Goal: Answer question/provide support

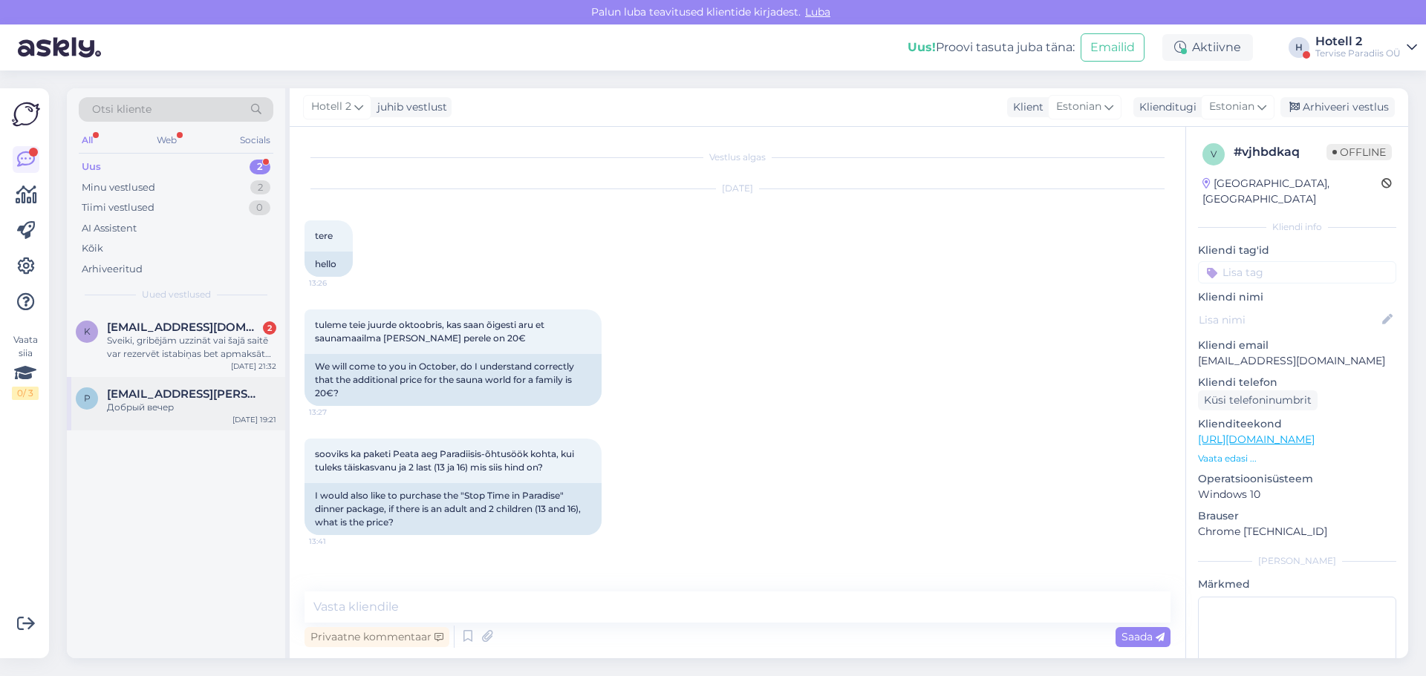
click at [153, 404] on div "Добрый вечер" at bounding box center [191, 407] width 169 height 13
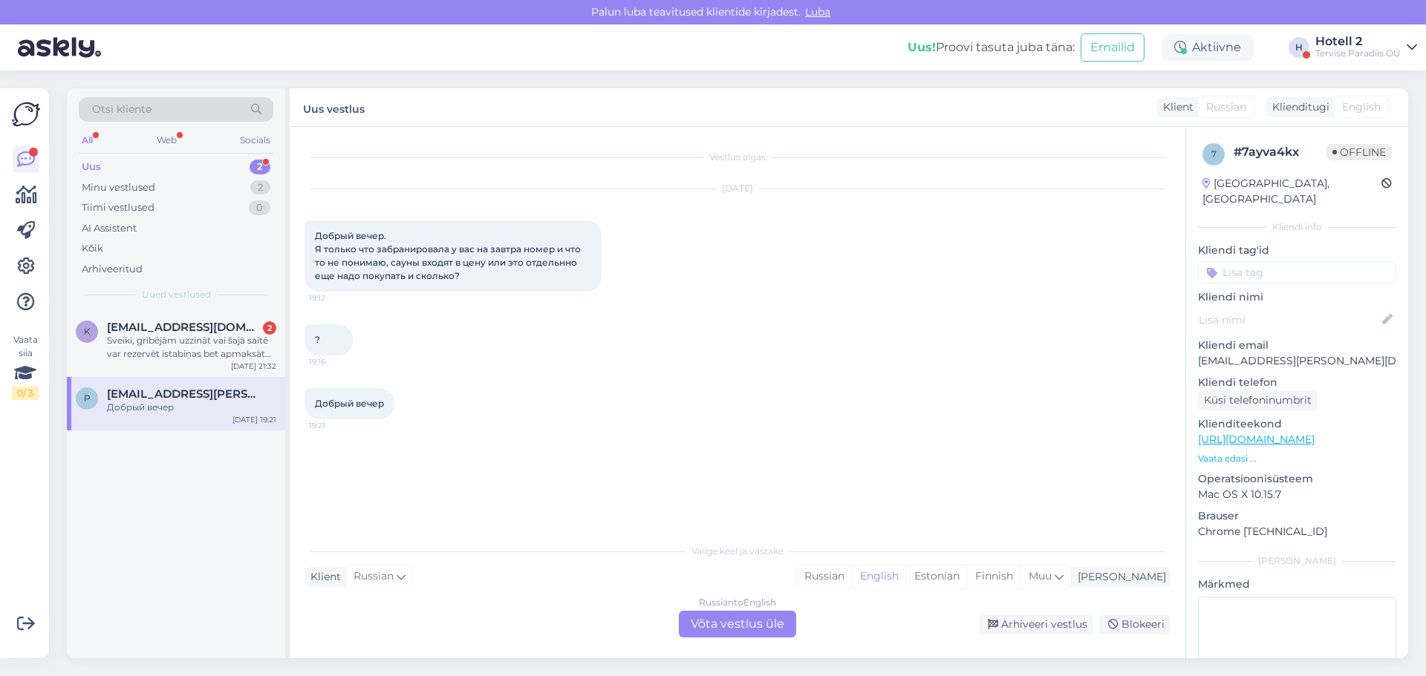
click at [729, 616] on div "Russian to English Võta vestlus üle" at bounding box center [737, 624] width 117 height 27
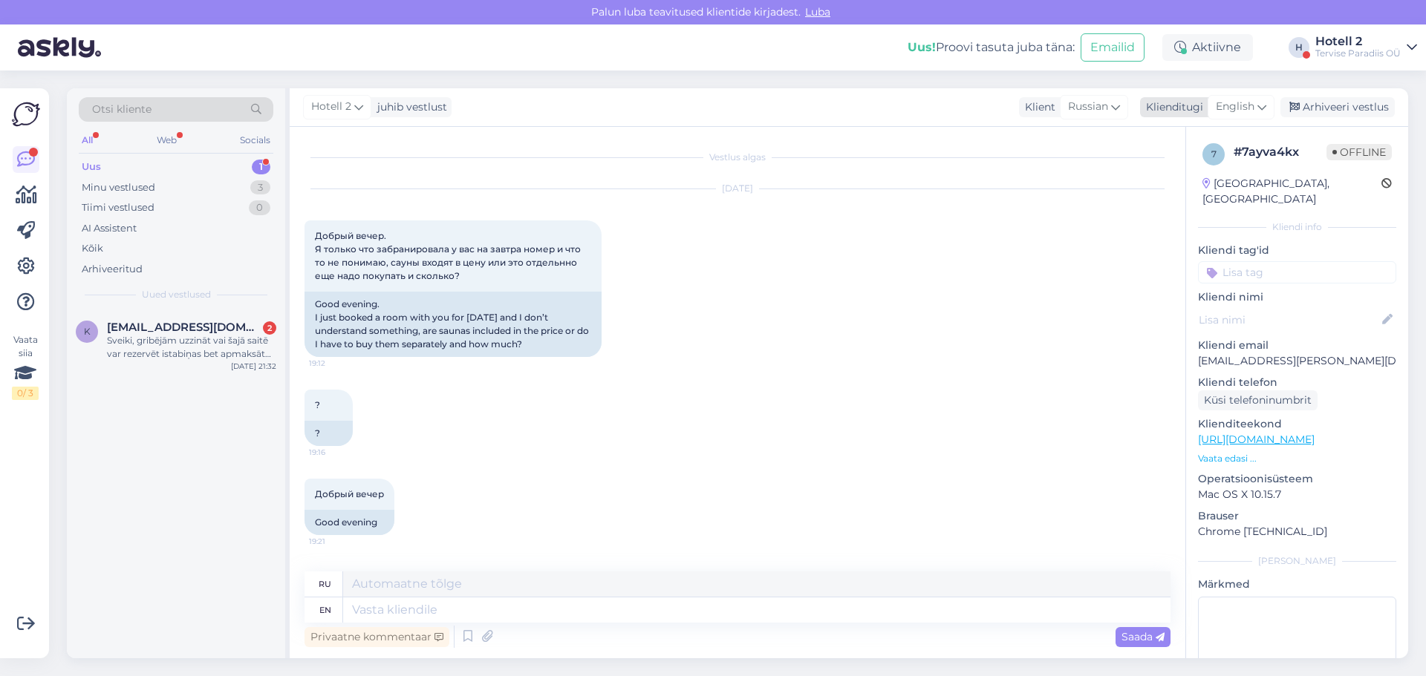
click at [1237, 103] on span "English" at bounding box center [1234, 107] width 39 height 16
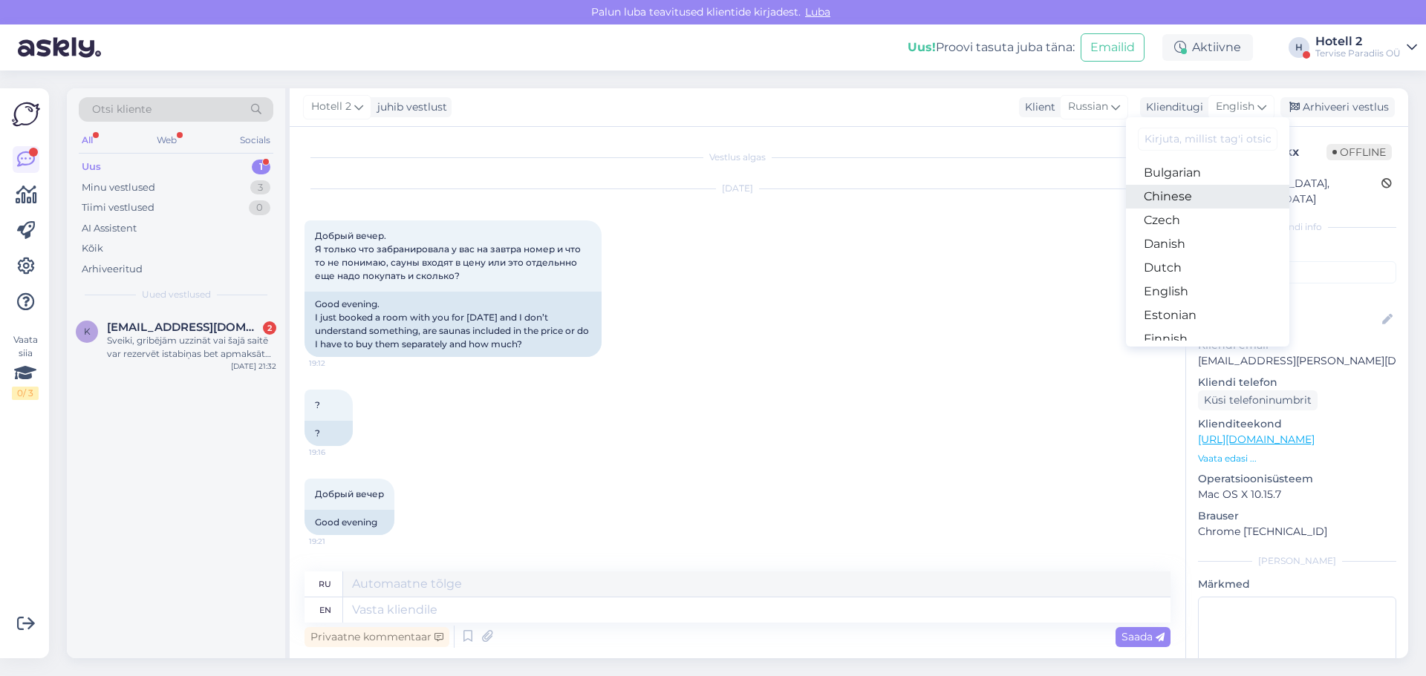
scroll to position [74, 0]
click at [1188, 284] on link "Estonian" at bounding box center [1207, 289] width 163 height 24
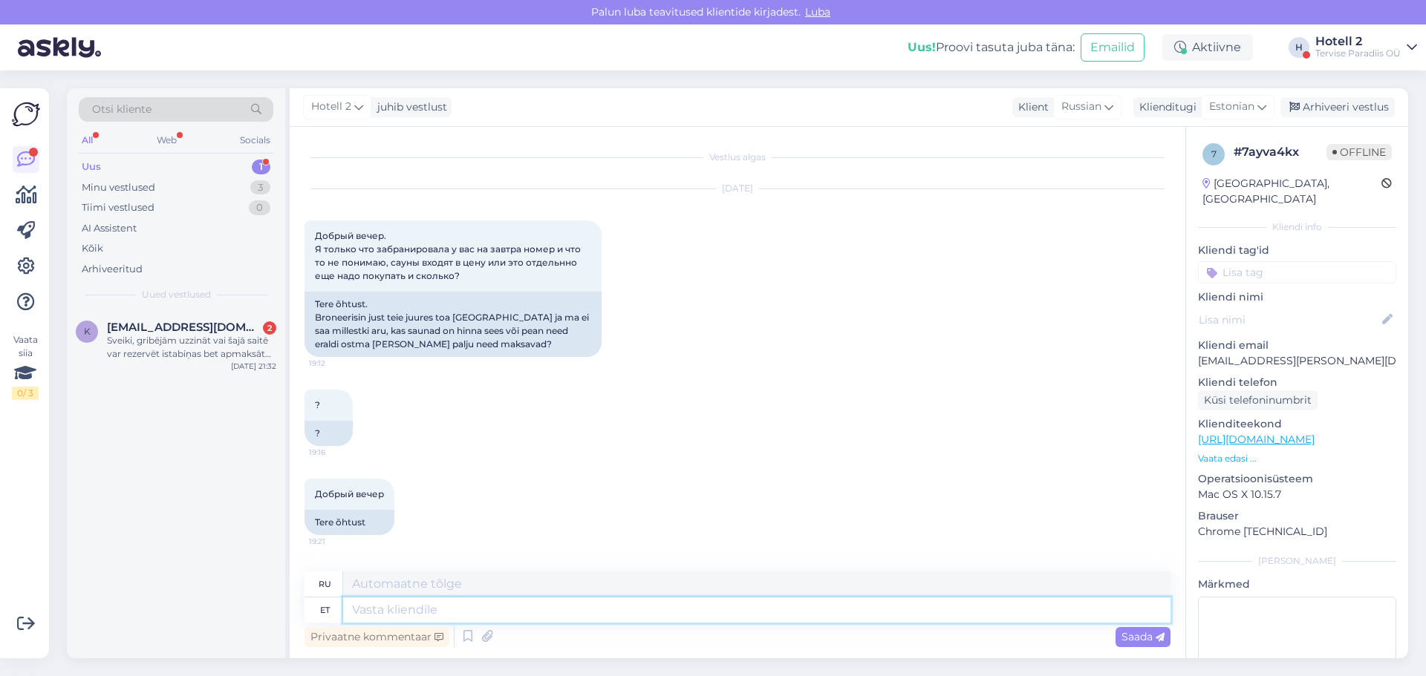
click at [478, 610] on textarea at bounding box center [756, 610] width 827 height 25
type textarea "Saunakeskus"
type textarea "Сауна-центр"
type textarea "Saunakeskus ei o"
type textarea "Сауна-центр нет"
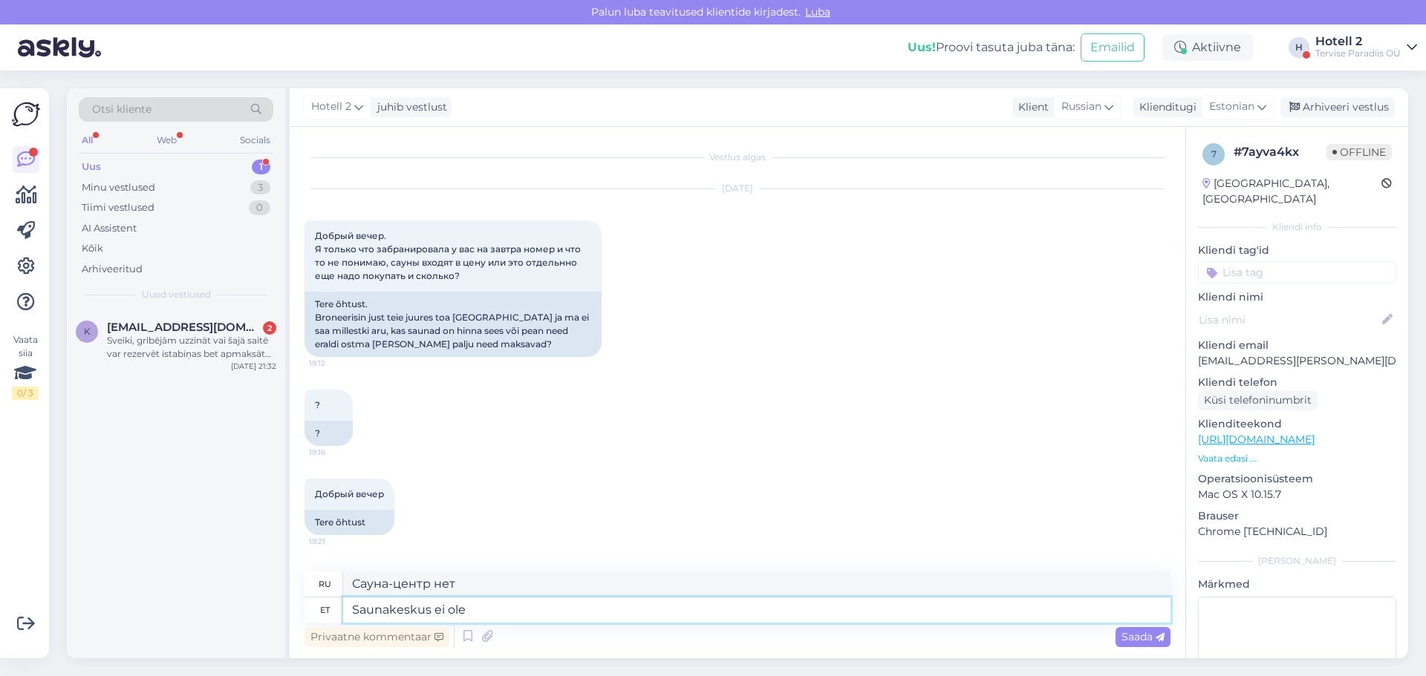
type textarea "Saunakeskus ei ole"
type textarea "Саун-центра нет."
type textarea "Saunakeskus ei ole hinnas."
type textarea "Сауна-центр в стоимость не входит."
type textarea "Saunakeskus ei ole hinnas. Täiskasvanule m"
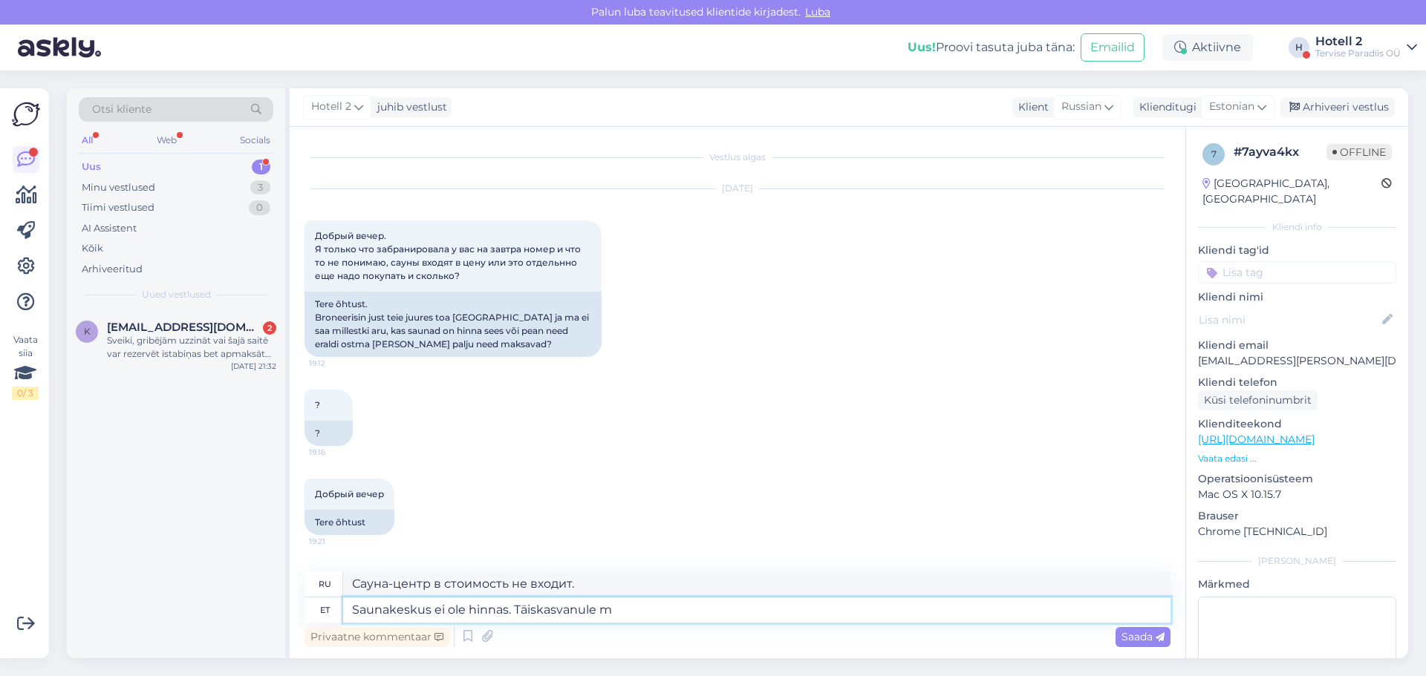
type textarea "Сауна в стоимость не входит. Для взрослых."
type textarea "Saunakeskus ei ole hinnas. Täiskasvanule maksab"
type textarea "Посещение сауны не входит в стоимость. Взимается плата за взрослого."
type textarea "Saunakeskus ei ole hinnas. Täiskasvanule maksab pilet"
type textarea "Сауна в стоимость не входит. Стоимость билета для взрослого."
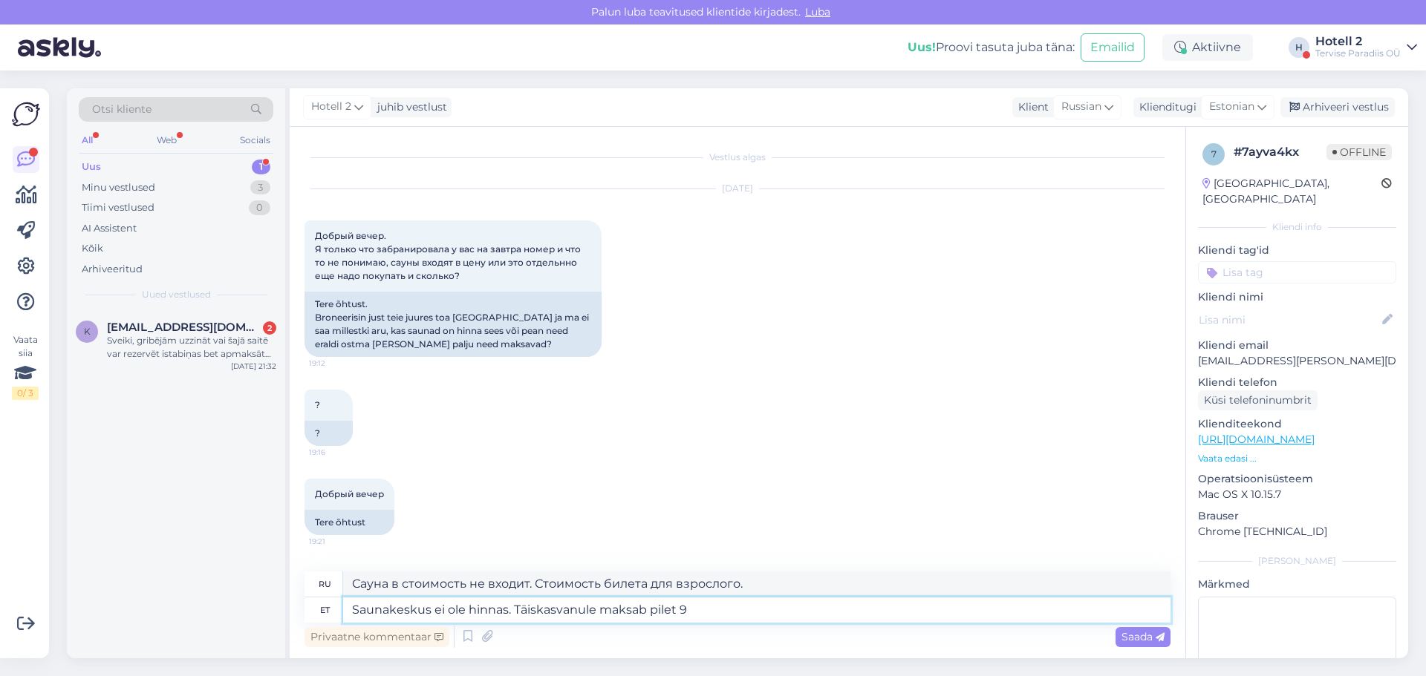
type textarea "Saunakeskus ei ole hinnas. Täiskasvanule maksab pilet 9"
type textarea "Сауна в стоимость не входит. Стоимость взрослого билета: 9."
type textarea "Saunakeskus ei ole hinnas. Täiskasvanule maksab pilet 9 eur, s"
type textarea "Посещение саун-центра не входит в стоимость. Стоимость билета для взрослого сос…"
type textarea "Saunakeskus ei ole hinnas. Täiskasvanule maksab pilet 9 eur, saab o"
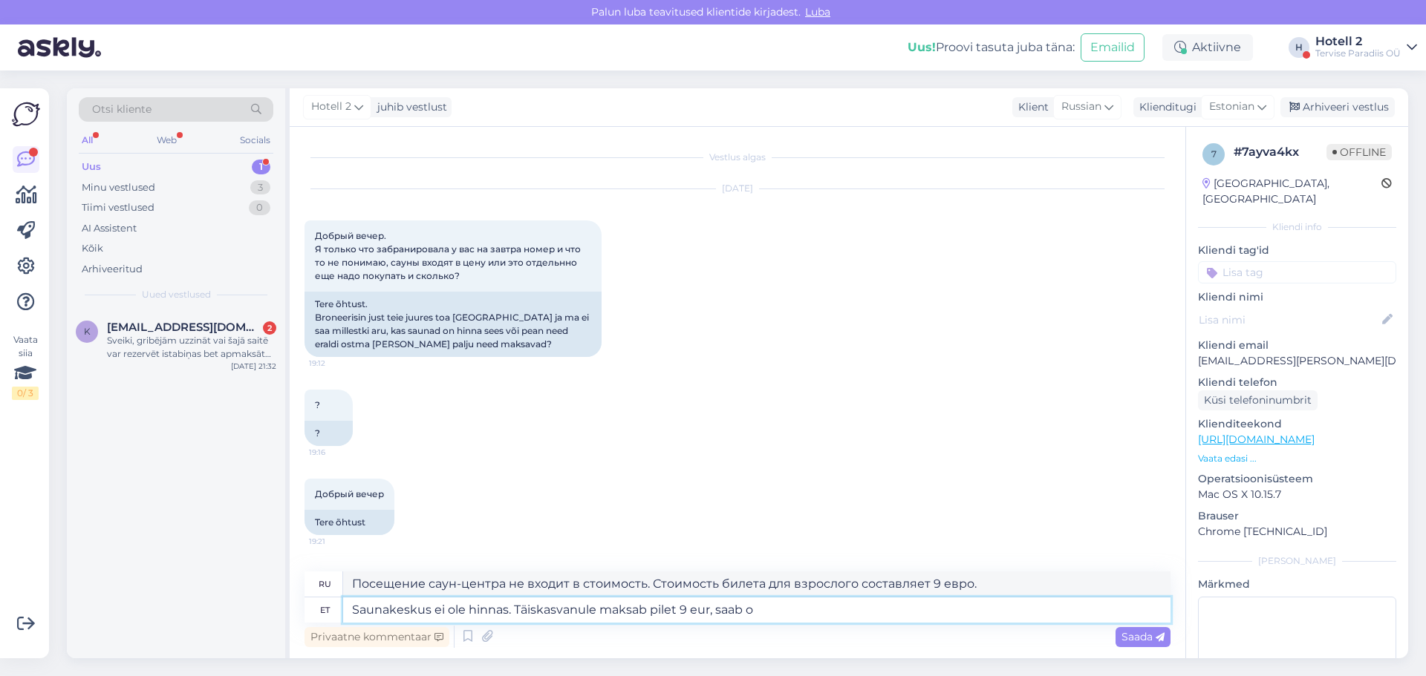
type textarea "Сауна-центр не входит в стоимость. Билет для взрослого стоит 9 евро."
type textarea "Saunakeskus ei ole hinnas. Täiskasvanule maksab pilet 9 eur, saab osta"
type textarea "Сауна в стоимость не входит. Билет для взрослого стоит 9 евро, можно приобрести…"
type textarea "Saunakeskus ei ole hinnas. Täiskasvanule maksab pilet 9 eur, saab osta veekesku…"
type textarea "Посещение саун в стоимость не входит. Билет для взрослого стоит 9 евро и приобр…"
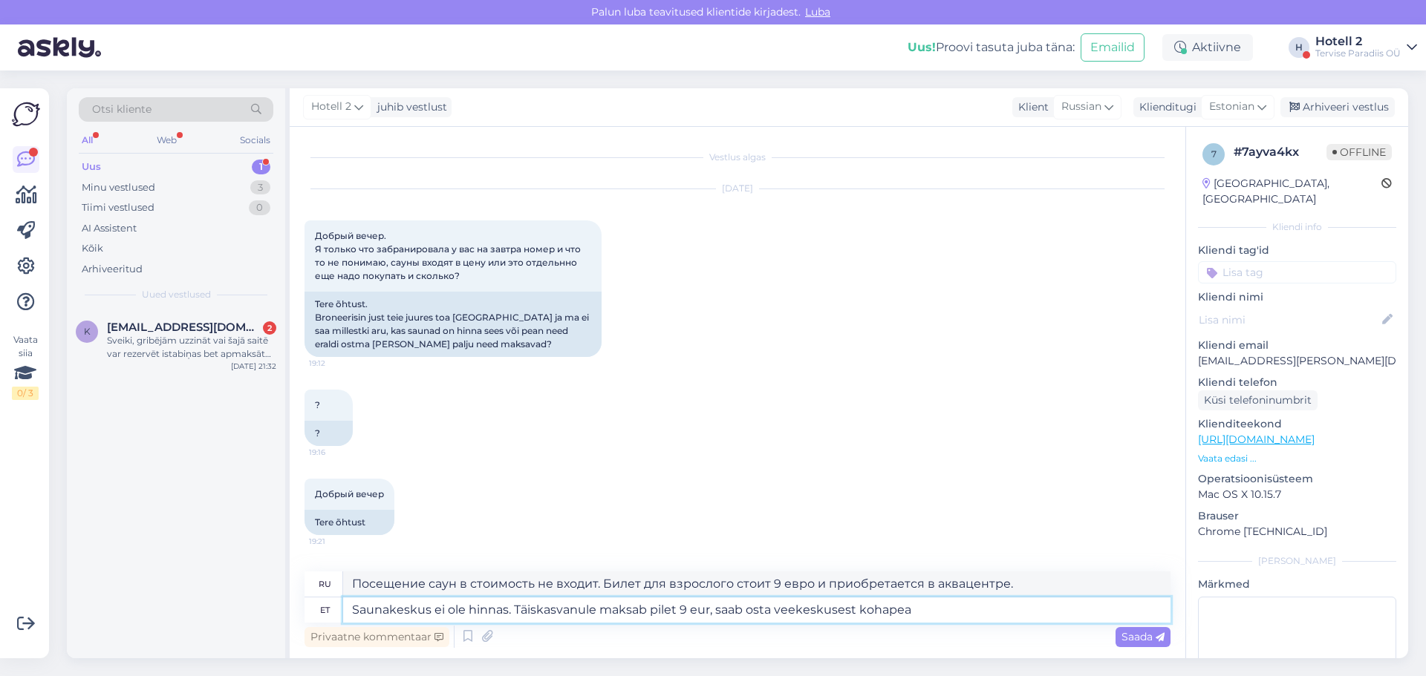
type textarea "Saunakeskus ei ole hinnas. Täiskasvanule maksab pilet 9 eur, saab osta veekesku…"
type textarea "Посещение сауны не входит в стоимость. Билет для взрослого стоит 9 евро и приоб…"
type textarea "Saunakeskus ei ole hinnas. Täiskasvanule maksab pilet 9 eur, saab osta veekesku…"
click at [1124, 639] on span "Saada" at bounding box center [1142, 636] width 43 height 13
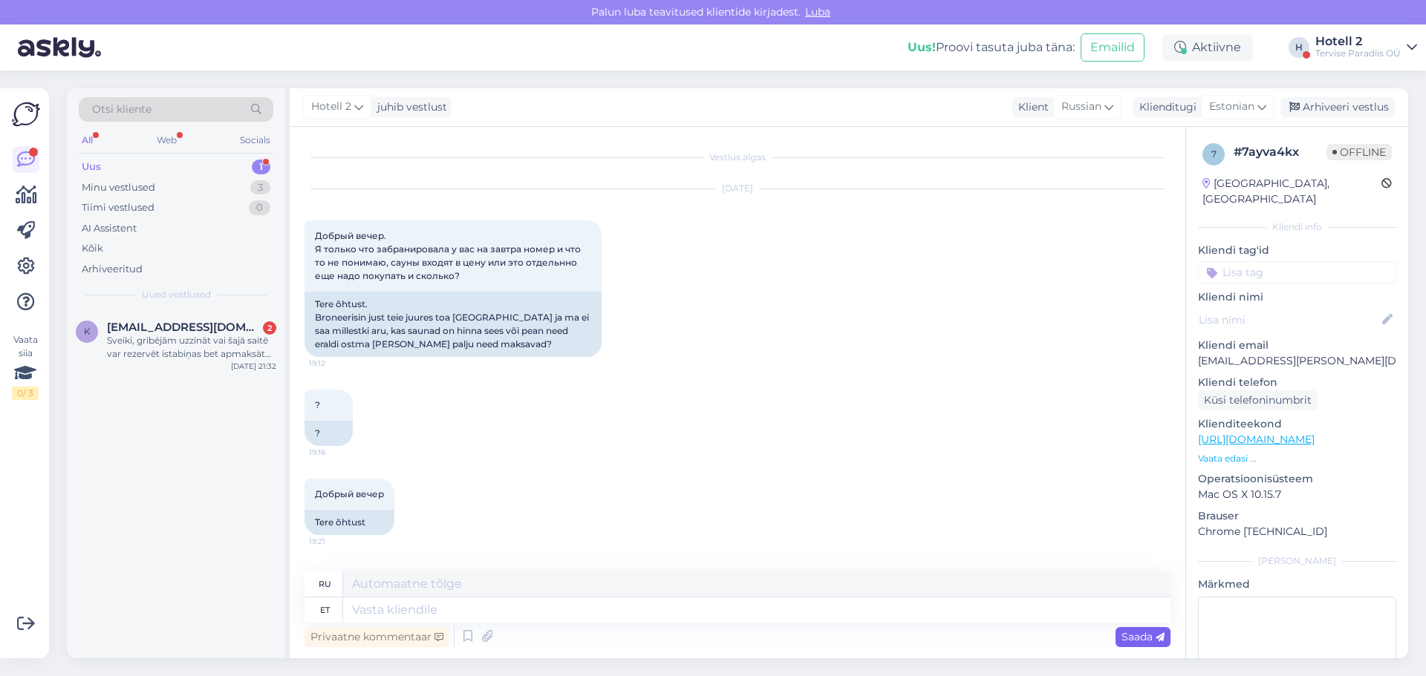
scroll to position [123, 0]
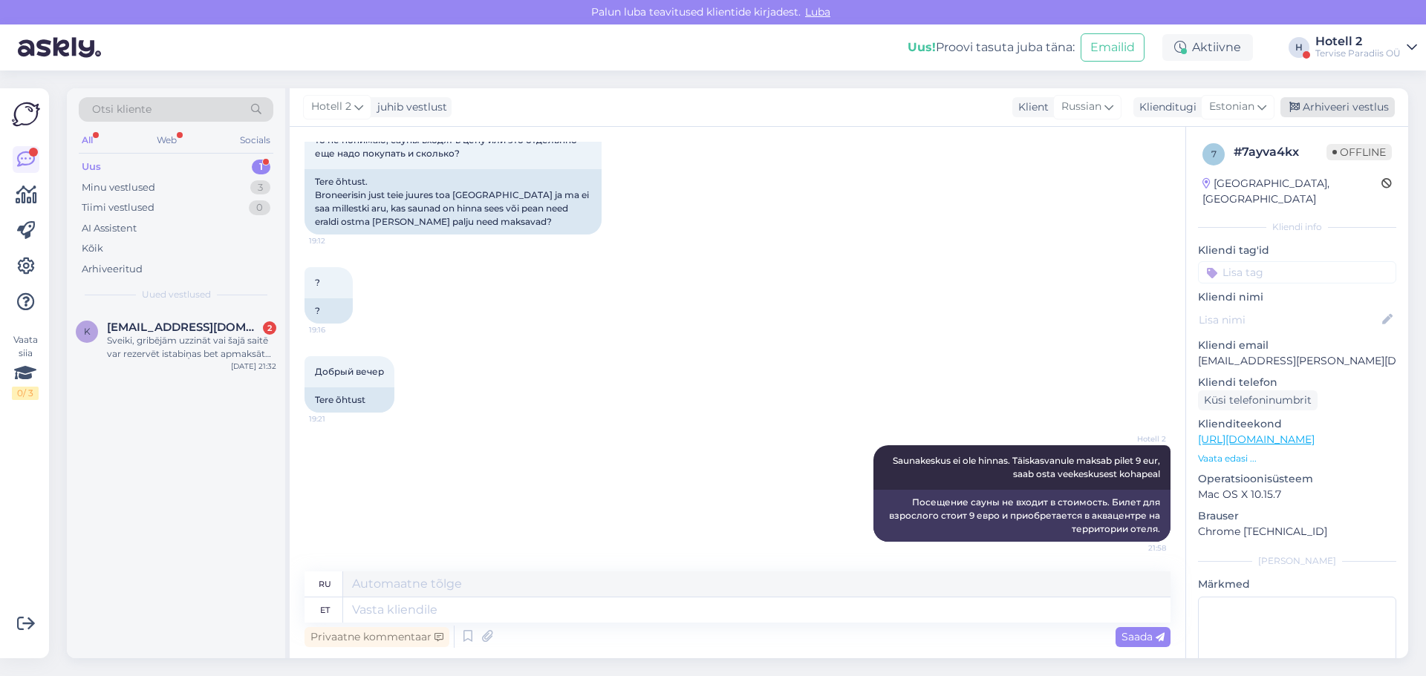
click at [1307, 102] on div "Arhiveeri vestlus" at bounding box center [1337, 107] width 114 height 20
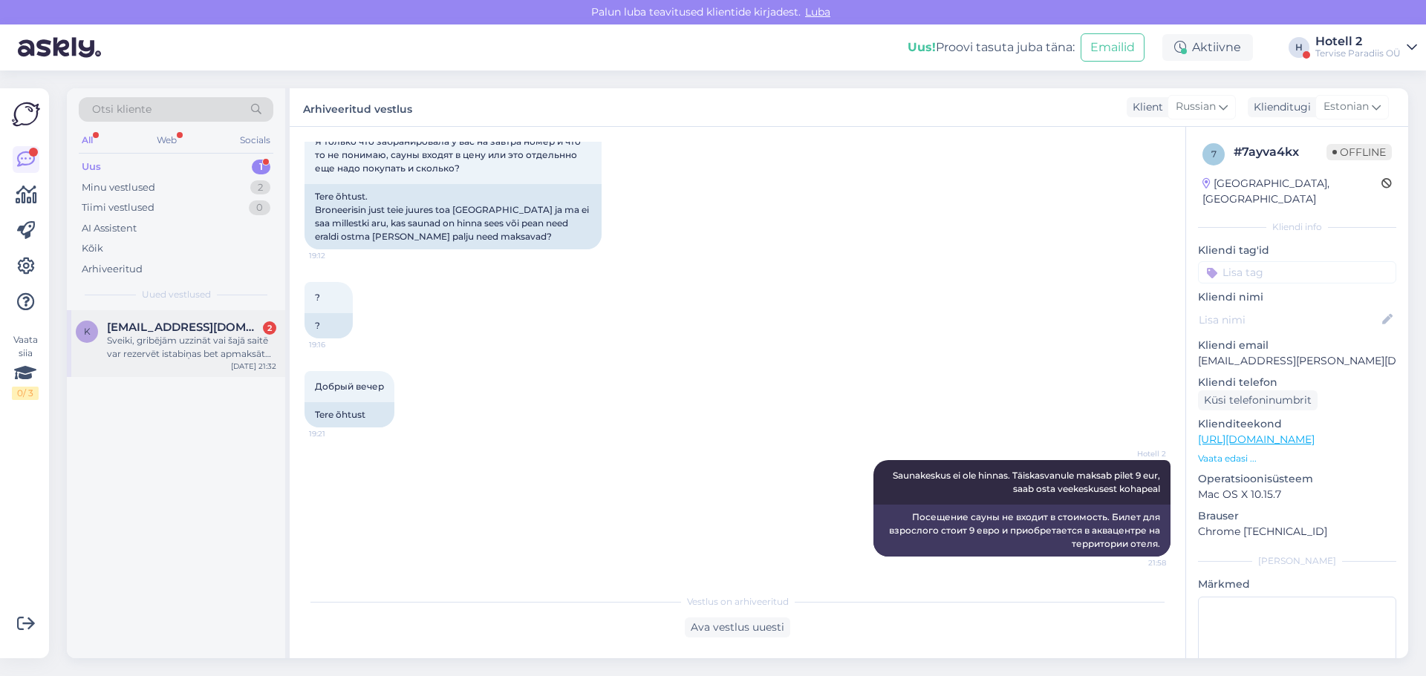
click at [172, 332] on span "[EMAIL_ADDRESS][DOMAIN_NAME]" at bounding box center [184, 327] width 154 height 13
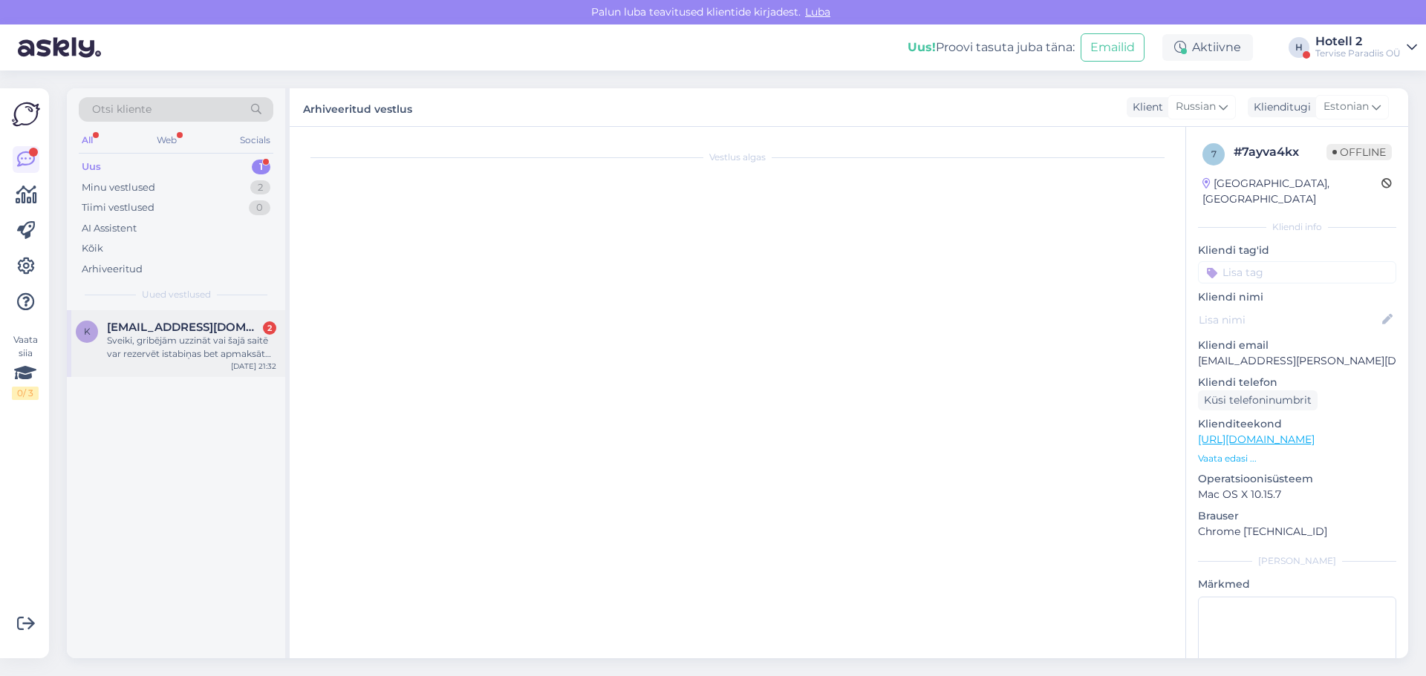
scroll to position [0, 0]
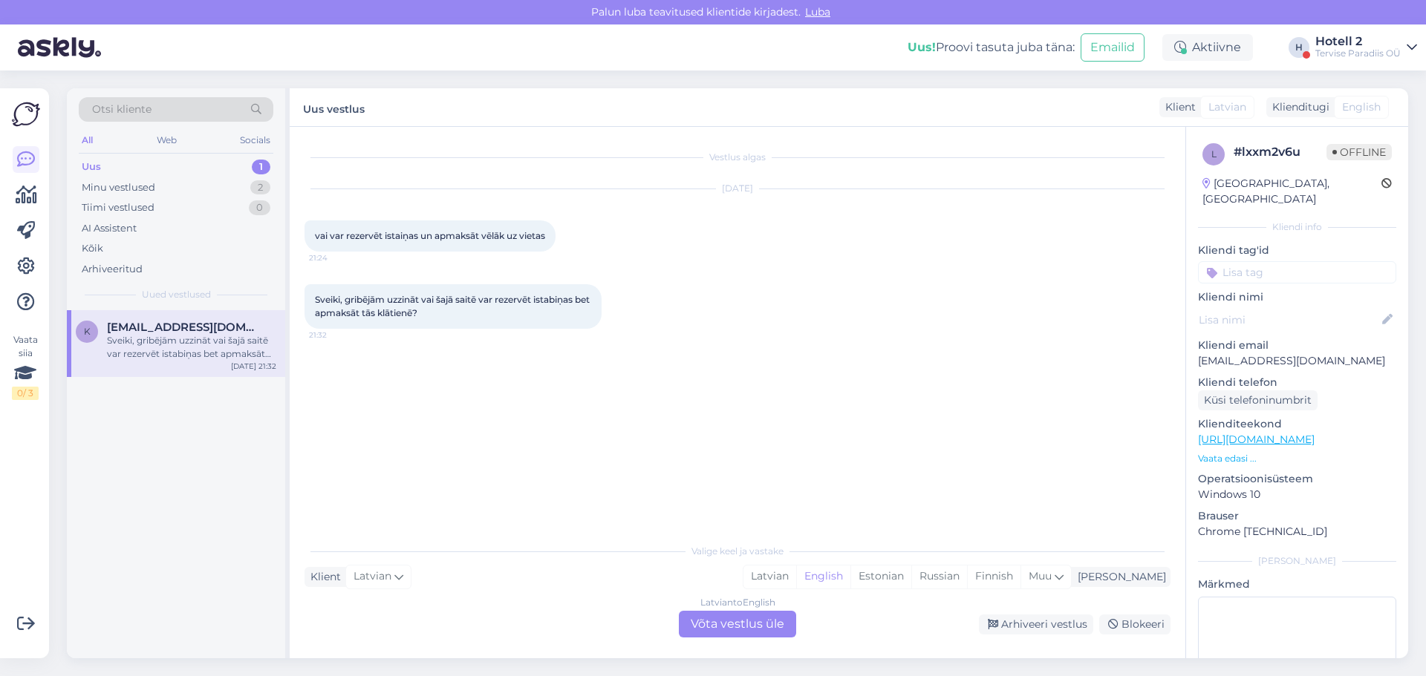
click at [766, 623] on div "Latvian to English Võta vestlus üle" at bounding box center [737, 624] width 117 height 27
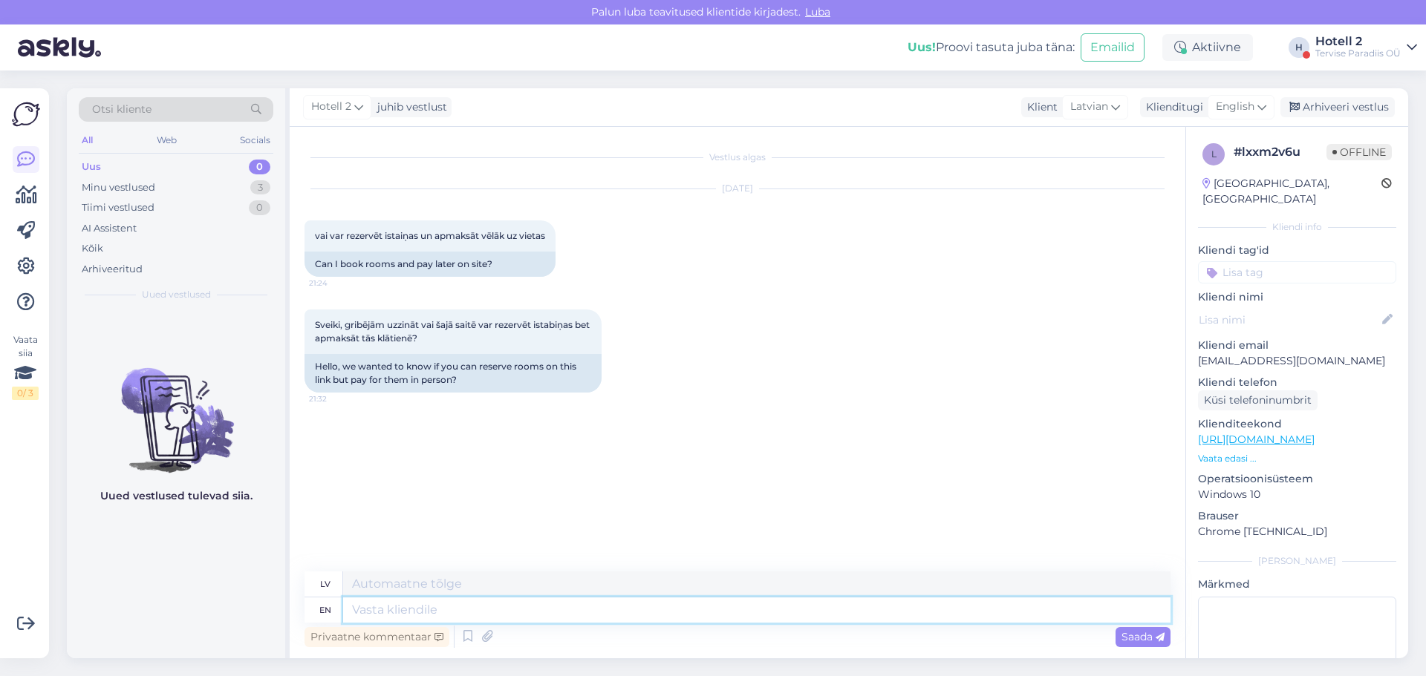
click at [601, 618] on textarea at bounding box center [756, 610] width 827 height 25
click at [1240, 100] on span "English" at bounding box center [1234, 107] width 39 height 16
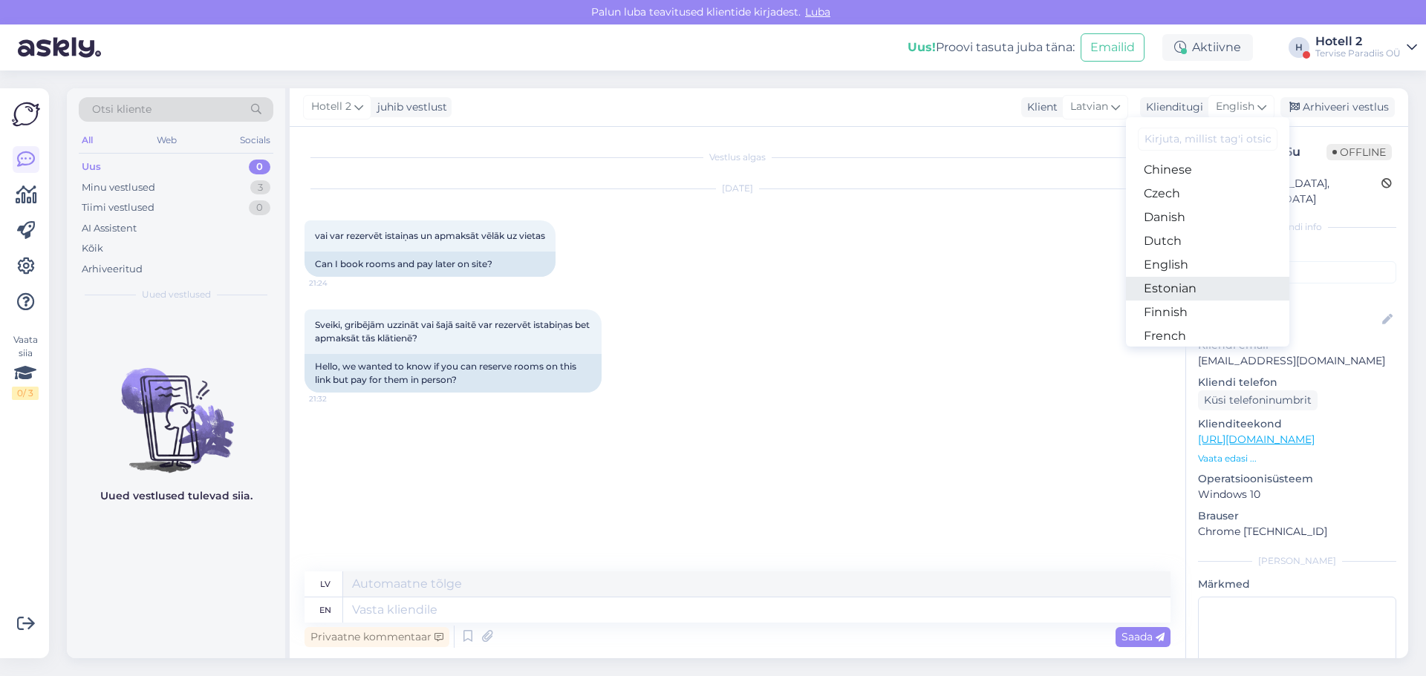
click at [1192, 284] on link "Estonian" at bounding box center [1207, 289] width 163 height 24
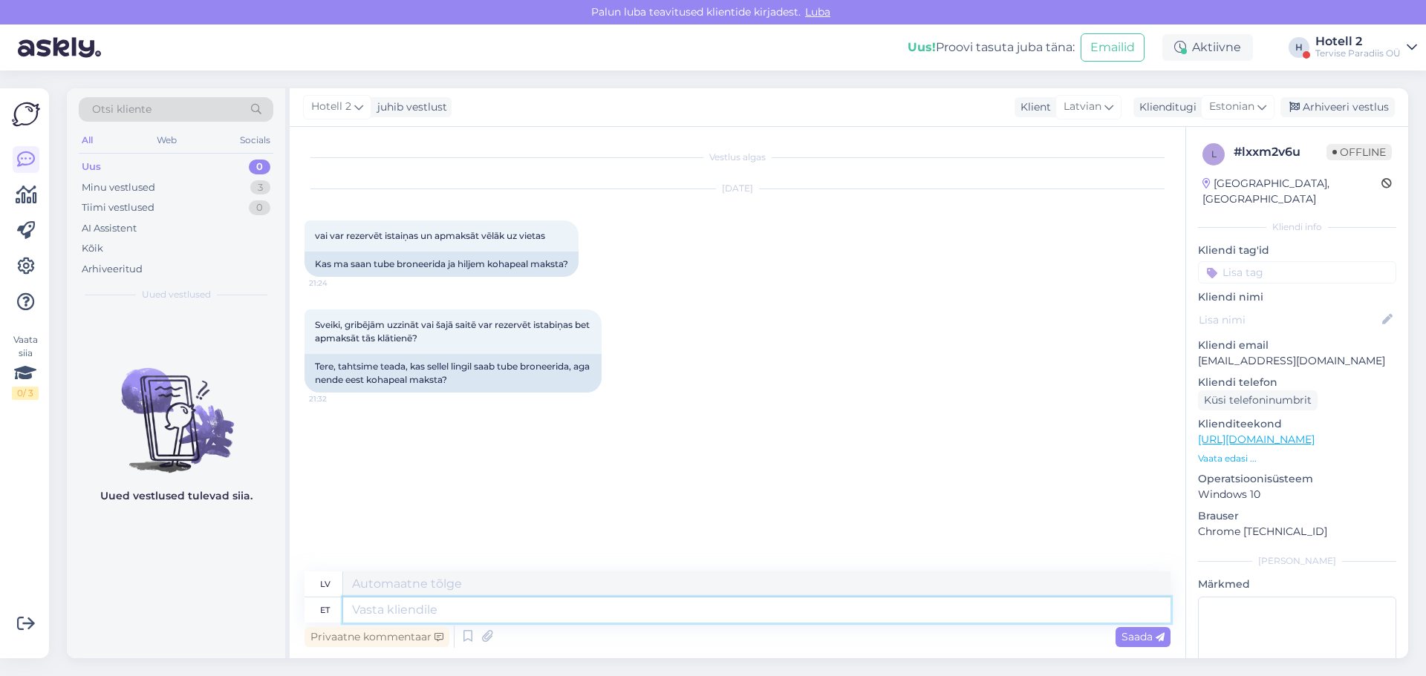
click at [477, 612] on textarea at bounding box center [756, 610] width 827 height 25
type textarea "Meie"
type textarea "Mūsu"
type textarea "Meie kodulehelt"
type textarea "No mūsu tīmekļa vietnes"
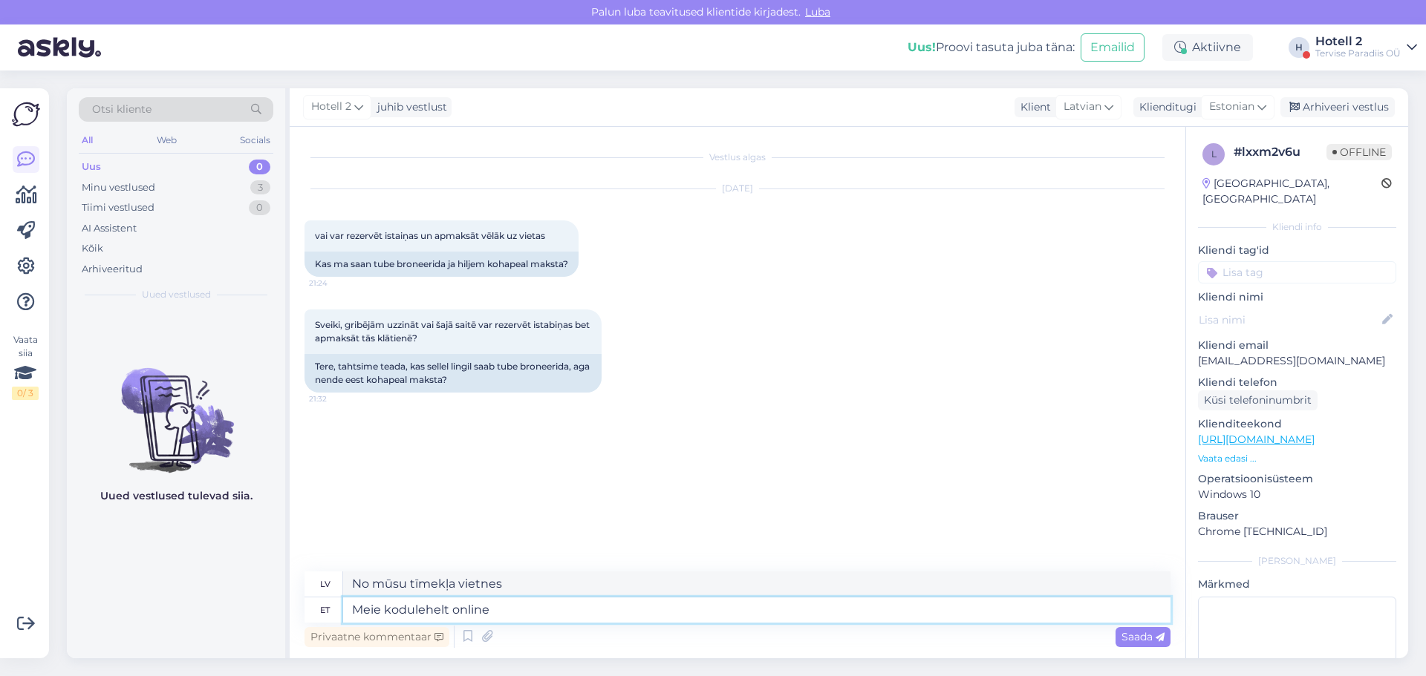
type textarea "Meie kodulehelt online b"
type textarea "Tiešsaistē no mūsu tīmekļa vietnes"
type textarea "Meie kodulehelt online broneeringut t"
type textarea "Tiešsaistes rezervācija no mūsu vietnes"
type textarea "Meie kodulehelt online broneeringut tehes"
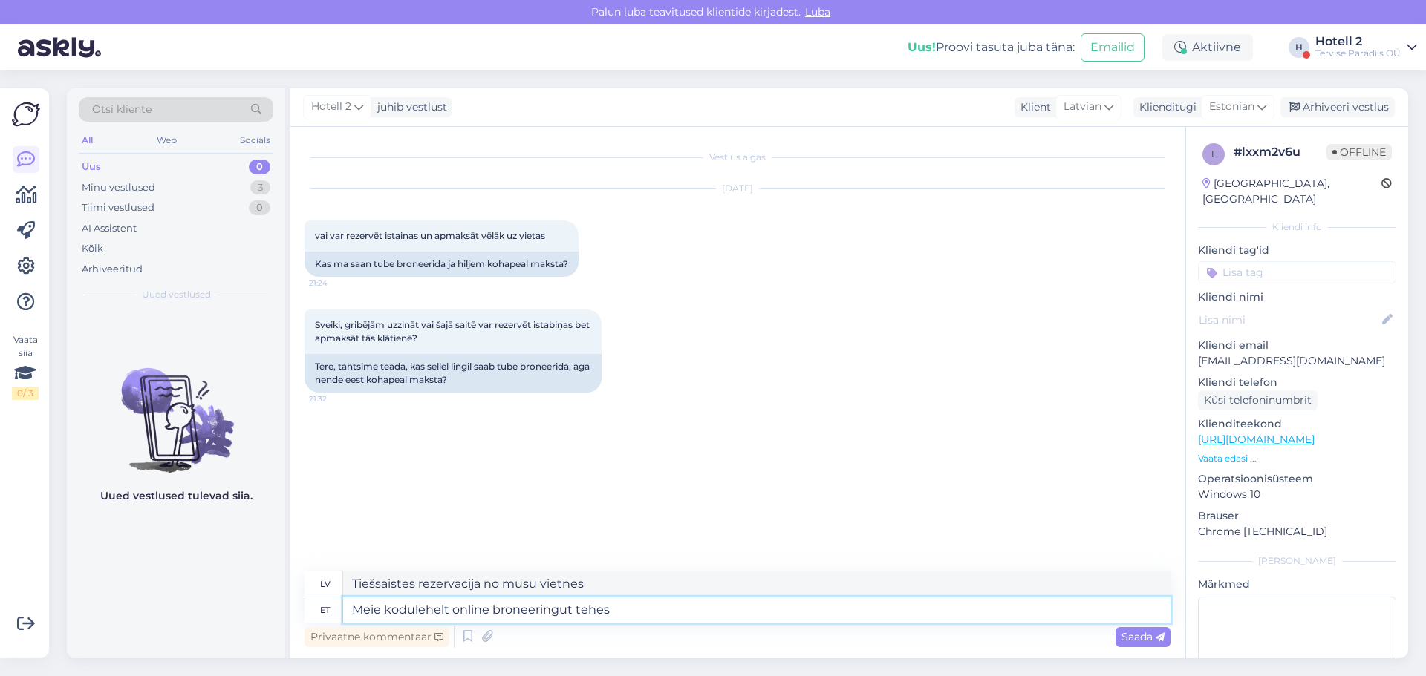
type textarea "Veicot tiešsaistes rezervāciju mūsu tīmekļa vietnē"
type textarea "Meie kodulehelt online broneeringut tehes peate k"
type textarea "Veicot tiešsaistes rezervāciju mūsu tīmekļa vietnē, jums ir nepieciešams"
type textarea "Meie kodulehelt online broneeringut tehes peate kohe t"
type textarea "Veicot tiešsaistes rezervāciju mūsu tīmekļa vietnē, jums nekavējoties jāveic"
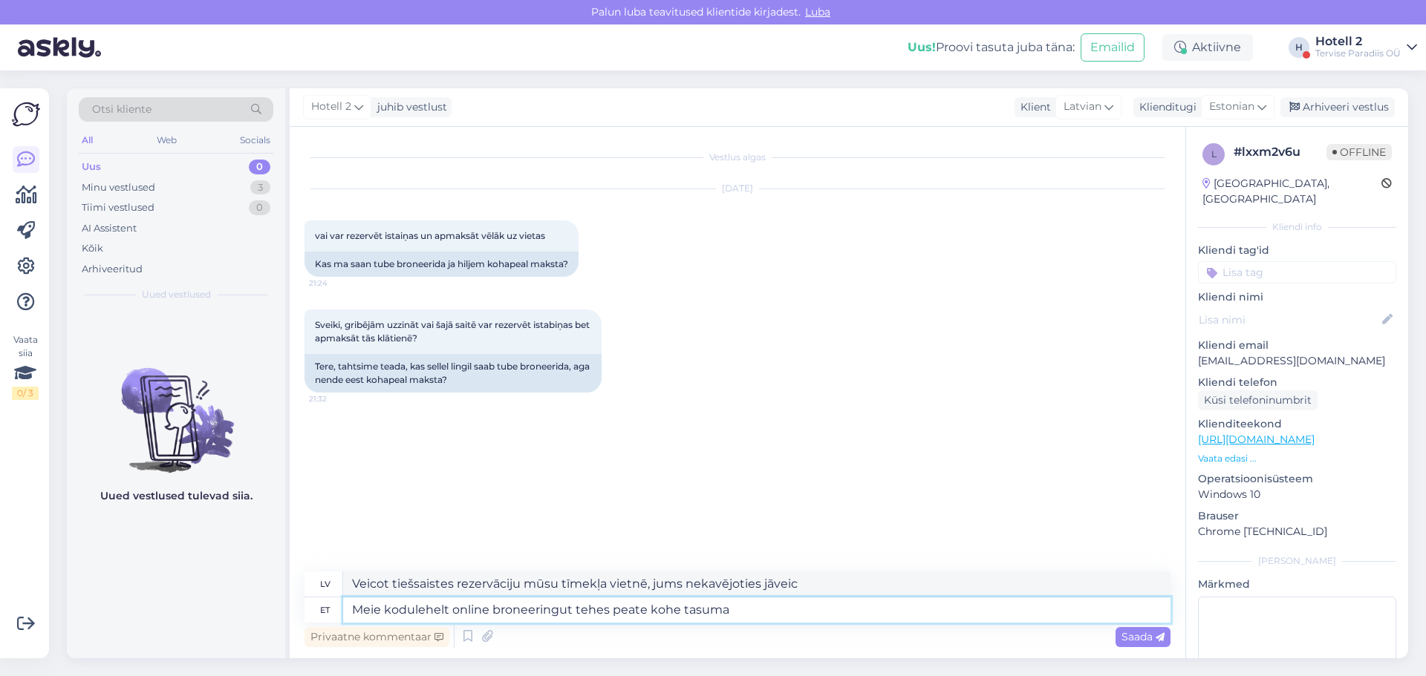
type textarea "Meie kodulehelt online broneeringut tehes peate kohe tasuma."
type textarea "Veicot tiešsaistes rezervāciju mūsu vietnē, jums jāveic maksājums nekavējoties."
type textarea "Meie kodulehelt online broneeringut tehes peate kohe tasuma."
click at [1128, 634] on span "Saada" at bounding box center [1142, 636] width 43 height 13
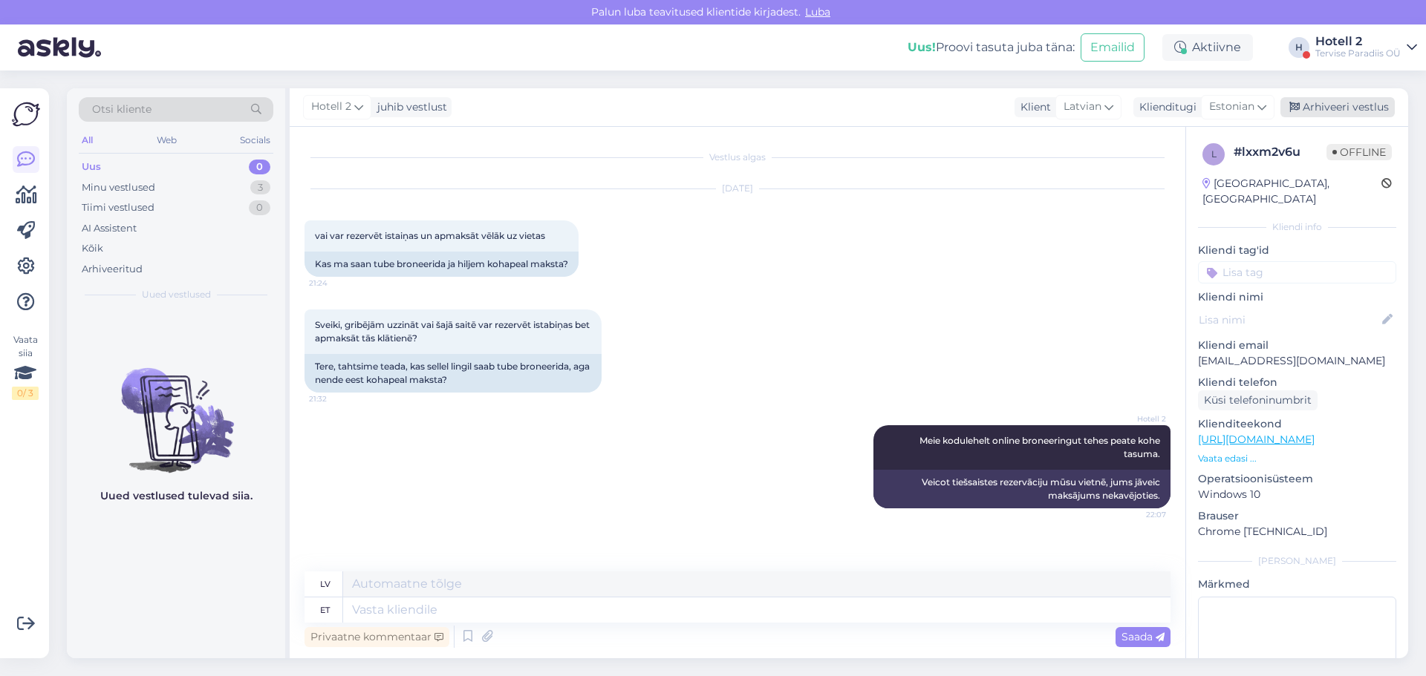
click at [1351, 103] on div "Arhiveeri vestlus" at bounding box center [1337, 107] width 114 height 20
